Goal: Task Accomplishment & Management: Use online tool/utility

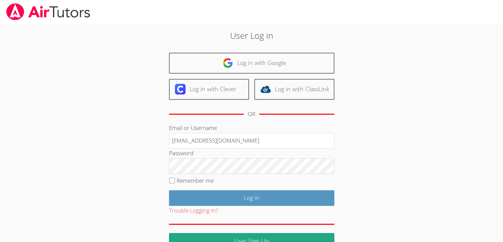
type input "[EMAIL_ADDRESS][DOMAIN_NAME]"
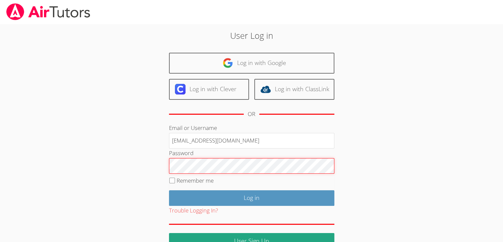
click at [169, 190] on input "Log in" at bounding box center [252, 198] width 166 height 16
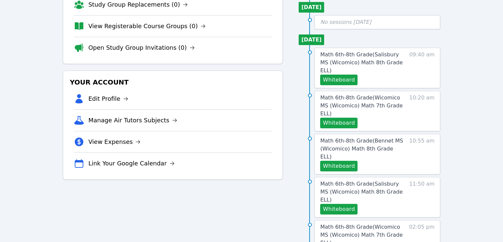
scroll to position [105, 0]
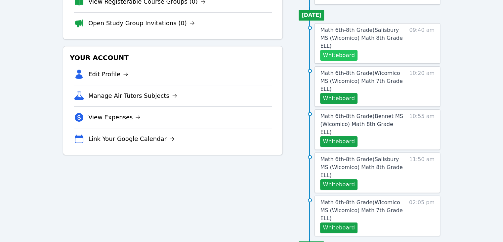
click at [339, 50] on button "Whiteboard" at bounding box center [338, 55] width 37 height 11
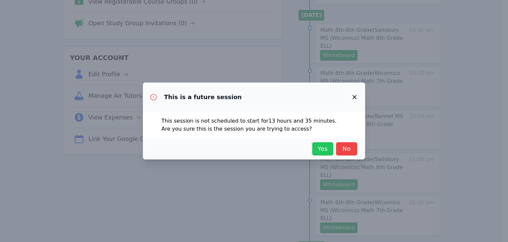
click at [321, 148] on span "Yes" at bounding box center [323, 148] width 15 height 9
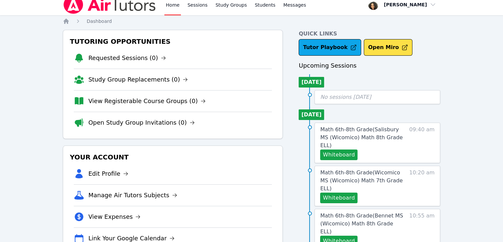
scroll to position [0, 0]
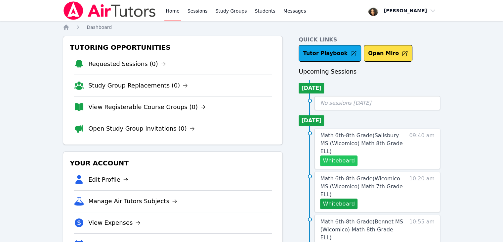
click at [343, 155] on button "Whiteboard" at bounding box center [338, 160] width 37 height 11
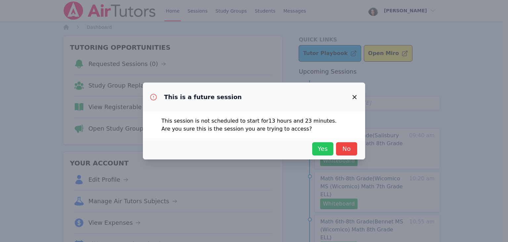
click at [327, 147] on span "Yes" at bounding box center [323, 148] width 15 height 9
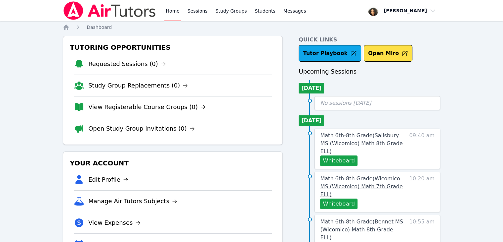
click at [373, 175] on span "Math 6th-8th Grade ( Wicomico MS (Wicomico) Math 7th Grade ELL )" at bounding box center [361, 186] width 82 height 22
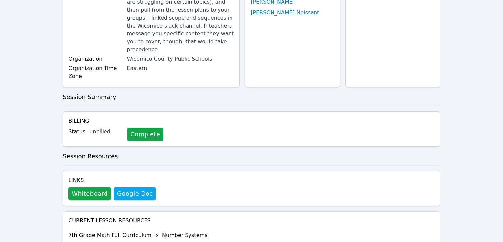
scroll to position [166, 0]
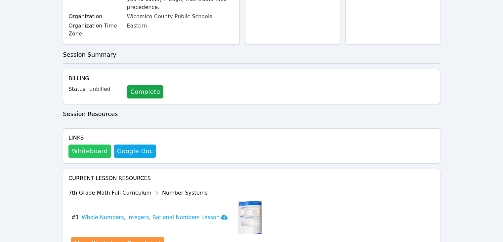
click at [92, 144] on button "Whiteboard" at bounding box center [90, 150] width 43 height 13
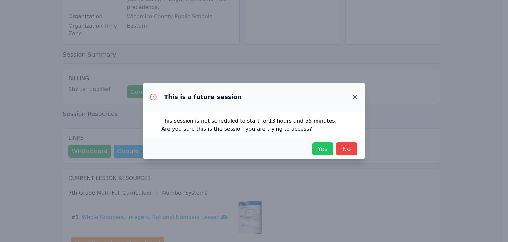
click at [320, 147] on span "Yes" at bounding box center [323, 148] width 15 height 9
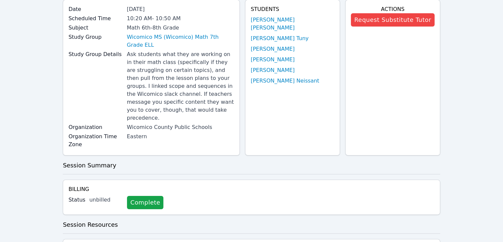
scroll to position [0, 0]
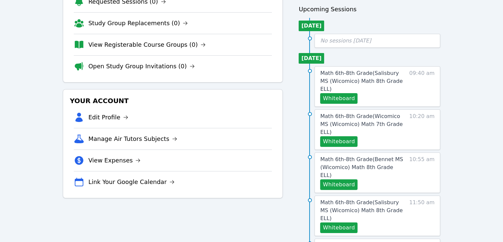
scroll to position [66, 0]
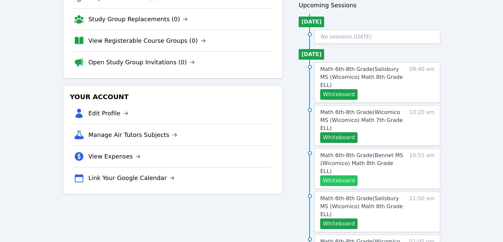
click at [342, 175] on button "Whiteboard" at bounding box center [338, 180] width 37 height 11
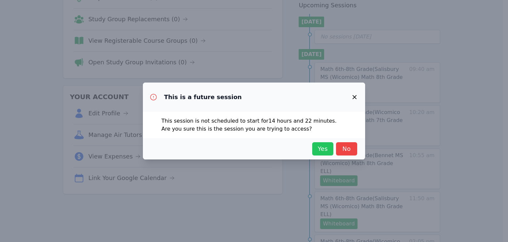
click at [322, 149] on span "Yes" at bounding box center [323, 148] width 15 height 9
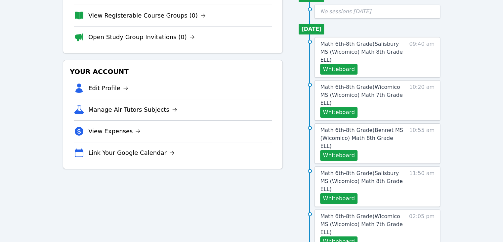
scroll to position [94, 0]
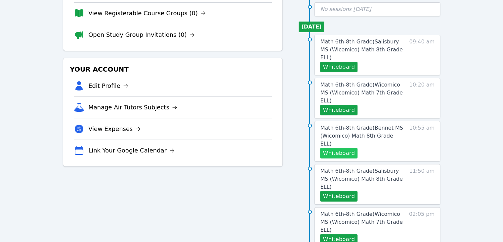
click at [331, 148] on button "Whiteboard" at bounding box center [338, 153] width 37 height 11
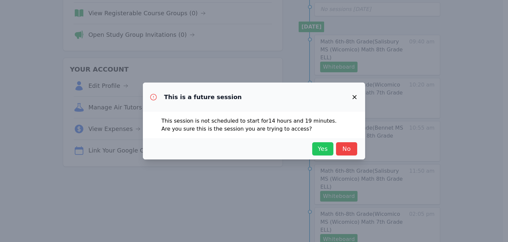
click at [319, 146] on span "Yes" at bounding box center [323, 148] width 15 height 9
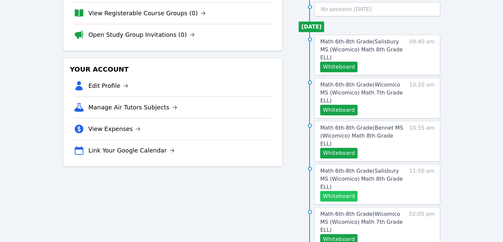
click at [338, 191] on button "Whiteboard" at bounding box center [338, 196] width 37 height 11
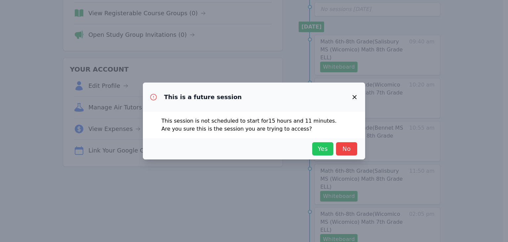
click at [325, 151] on span "Yes" at bounding box center [323, 148] width 15 height 9
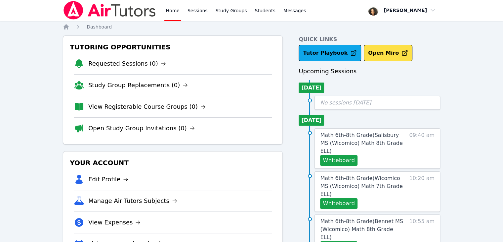
scroll to position [0, 0]
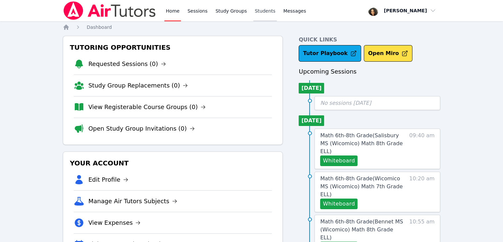
click at [257, 12] on link "Students" at bounding box center [265, 10] width 23 height 21
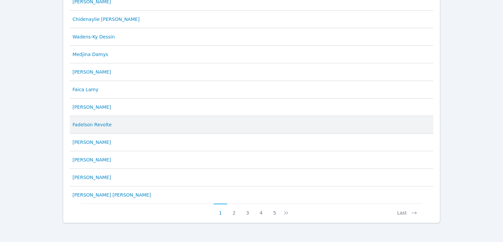
scroll to position [329, 0]
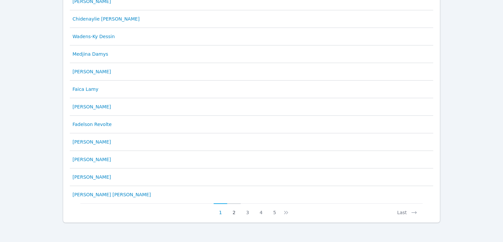
click at [233, 209] on button "2" at bounding box center [234, 209] width 14 height 13
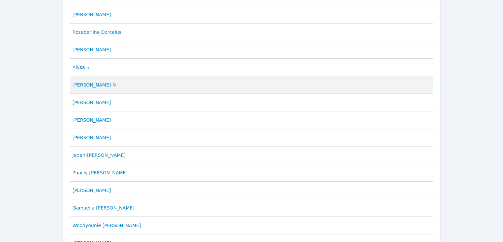
scroll to position [232, 0]
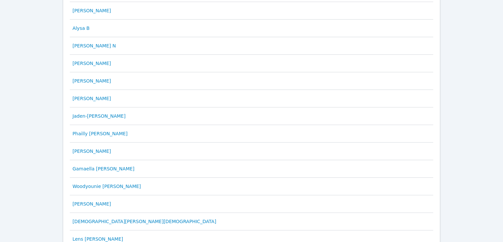
click at [36, 35] on div "Home Sessions Study Groups Students Messages Open user menu Michelle Dupin Open…" at bounding box center [251, 54] width 503 height 572
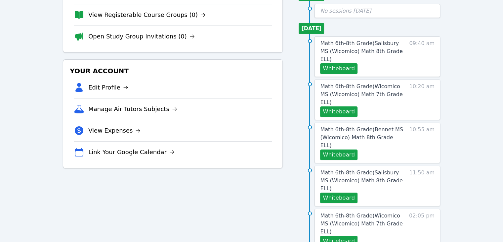
scroll to position [132, 0]
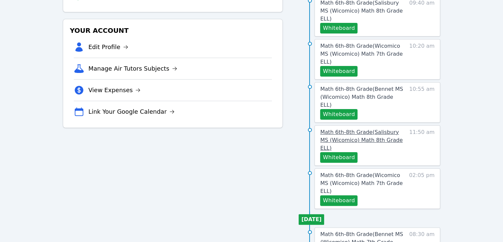
click at [330, 129] on span "Math 6th-8th Grade ( Salisbury MS (Wicomico) Math 8th Grade ELL )" at bounding box center [361, 140] width 82 height 22
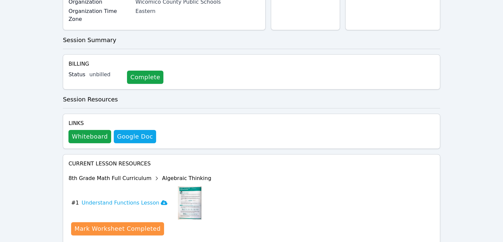
scroll to position [100, 0]
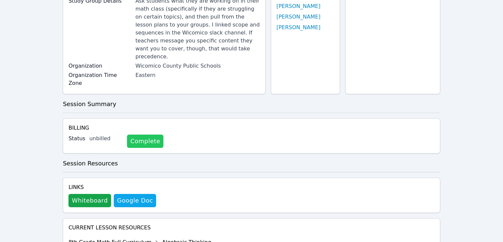
click at [128, 134] on link "Complete" at bounding box center [145, 140] width 36 height 13
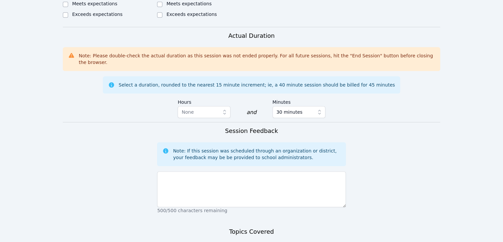
scroll to position [630, 0]
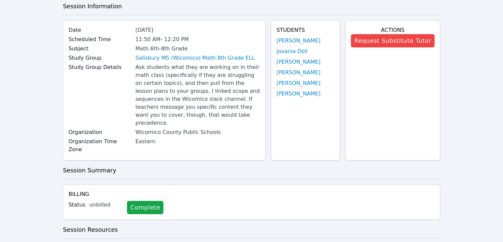
scroll to position [1, 0]
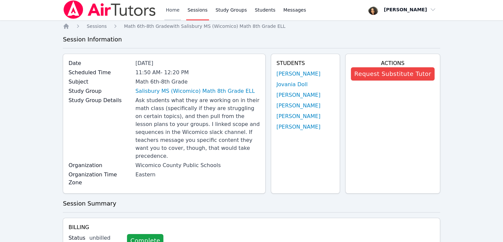
click at [170, 11] on link "Home" at bounding box center [173, 9] width 16 height 21
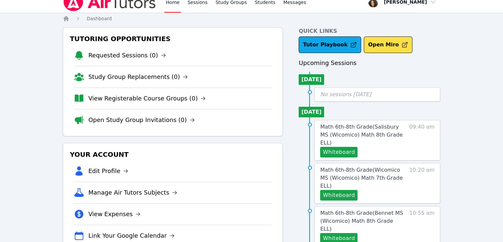
scroll to position [3, 0]
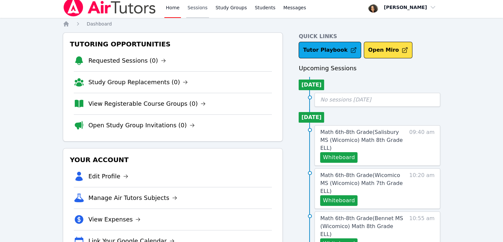
click at [195, 8] on link "Sessions" at bounding box center [197, 7] width 23 height 21
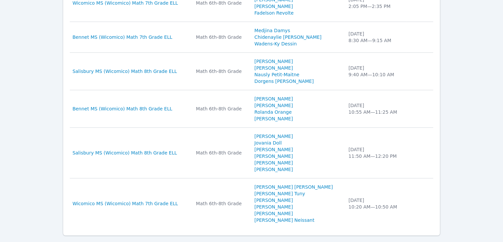
scroll to position [487, 0]
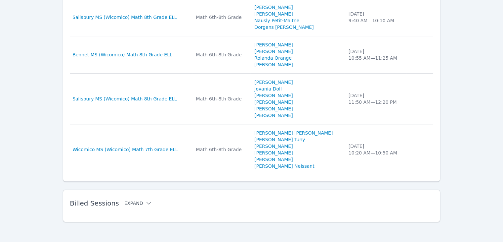
click at [146, 203] on icon at bounding box center [149, 203] width 7 height 7
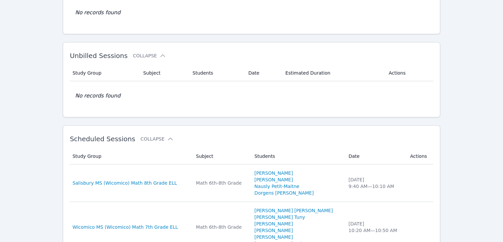
scroll to position [0, 0]
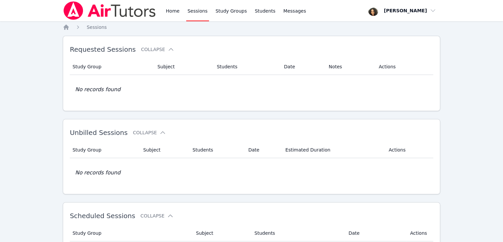
click at [170, 14] on link "Home" at bounding box center [173, 10] width 16 height 21
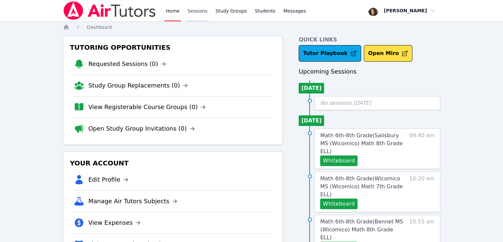
click at [189, 11] on link "Sessions" at bounding box center [197, 10] width 23 height 21
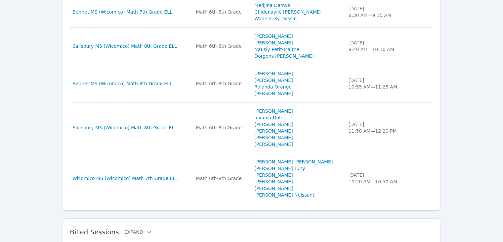
scroll to position [454, 0]
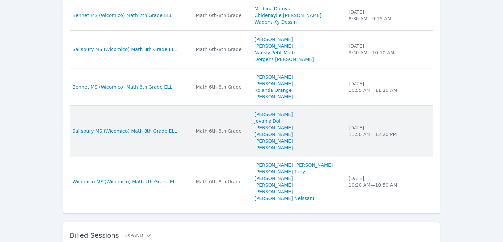
click at [281, 126] on link "Jovanie Doll" at bounding box center [274, 127] width 38 height 7
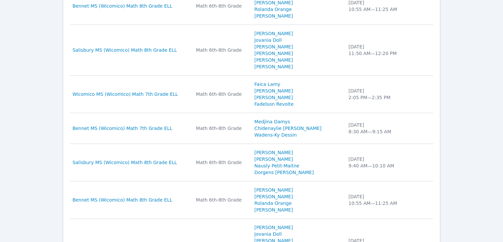
scroll to position [487, 0]
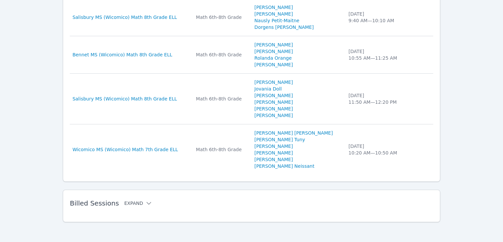
click at [131, 200] on button "Expand" at bounding box center [138, 203] width 28 height 7
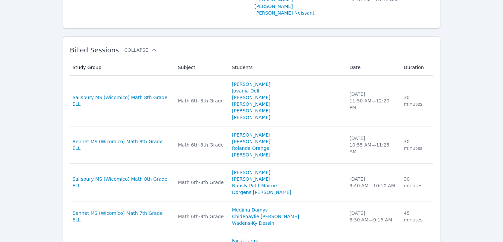
scroll to position [642, 0]
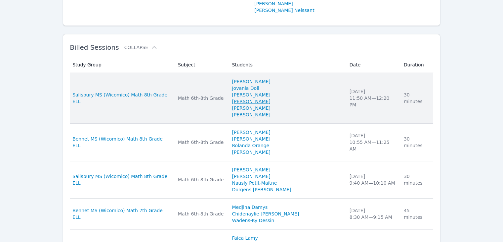
click at [256, 101] on link "Edendz Joseph" at bounding box center [251, 101] width 38 height 7
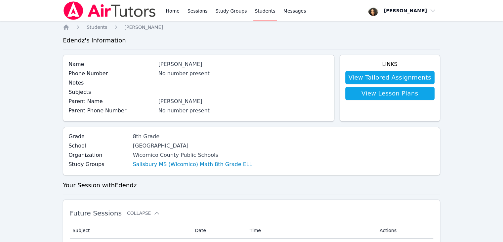
scroll to position [487, 0]
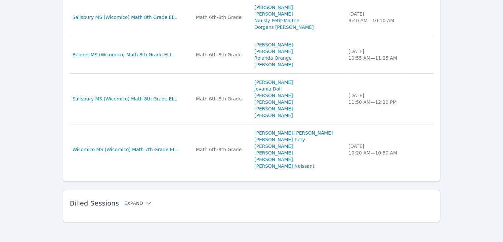
click at [133, 203] on button "Expand" at bounding box center [138, 203] width 28 height 7
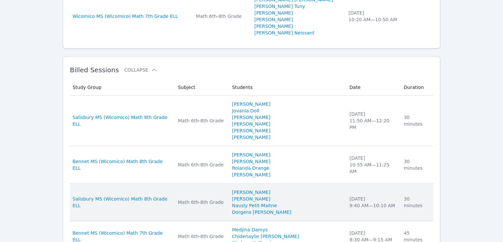
scroll to position [619, 0]
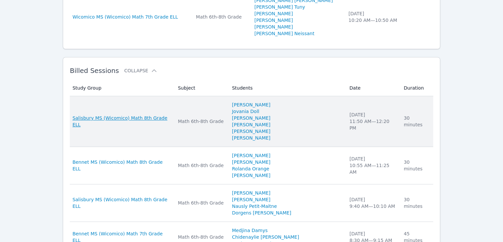
click at [119, 121] on span "Salisbury MS (Wicomico) Math 8th Grade ELL" at bounding box center [121, 121] width 98 height 13
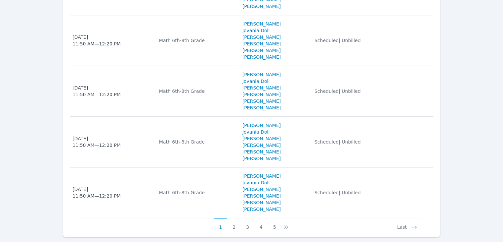
scroll to position [719, 0]
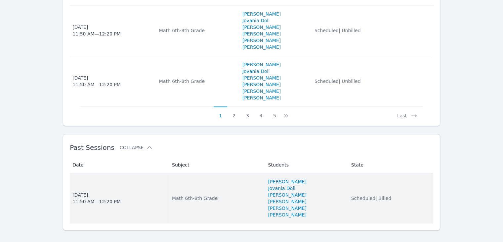
click at [101, 181] on td "Date Tue Sep 16 11:50 AM — 12:20 PM" at bounding box center [119, 198] width 98 height 50
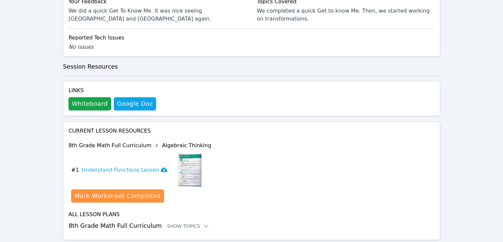
scroll to position [384, 0]
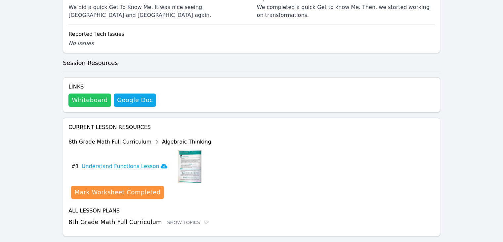
click at [74, 97] on button "Whiteboard" at bounding box center [90, 99] width 43 height 13
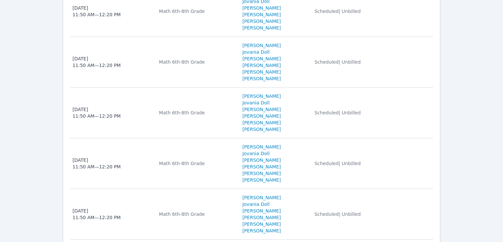
scroll to position [719, 0]
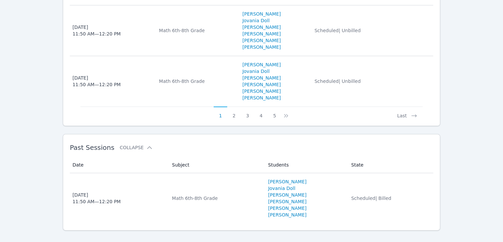
scroll to position [487, 0]
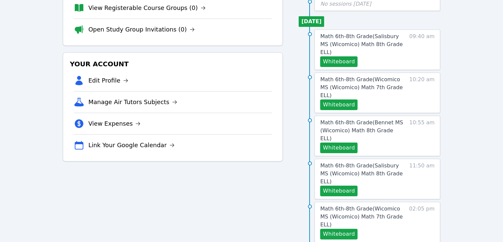
scroll to position [99, 0]
click at [343, 185] on button "Whiteboard" at bounding box center [338, 190] width 37 height 11
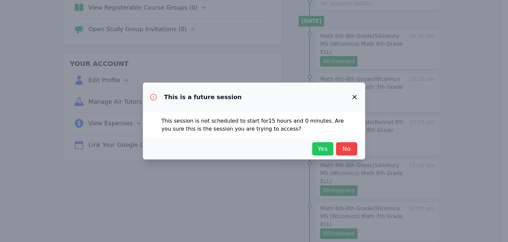
click at [320, 150] on span "Yes" at bounding box center [323, 148] width 15 height 9
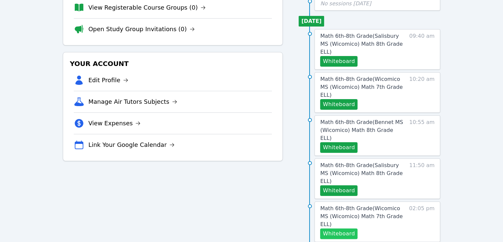
click at [338, 228] on button "Whiteboard" at bounding box center [338, 233] width 37 height 11
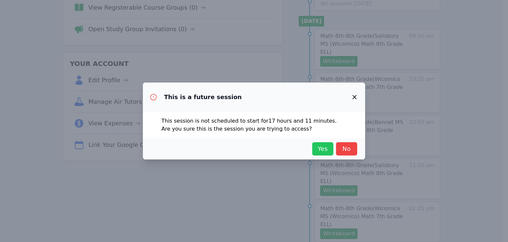
click at [322, 147] on span "Yes" at bounding box center [323, 148] width 15 height 9
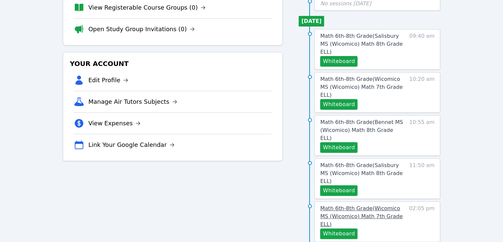
click at [382, 205] on span "Math 6th-8th Grade ( Wicomico MS (Wicomico) Math 7th Grade ELL )" at bounding box center [361, 216] width 82 height 22
